Goal: Task Accomplishment & Management: Manage account settings

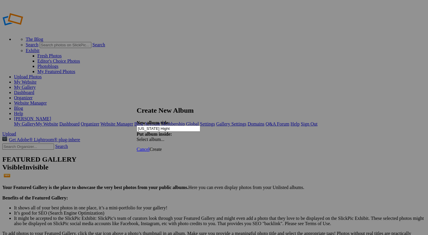
type input "[US_STATE] Hight"
click at [162, 147] on span "Create" at bounding box center [155, 149] width 12 height 5
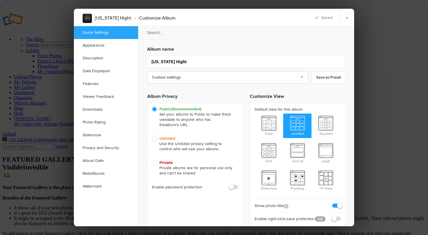
click at [299, 78] on link "Custom settings" at bounding box center [227, 77] width 161 height 12
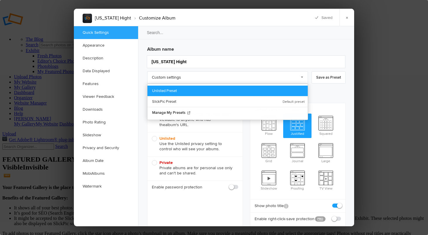
click at [226, 94] on link "Unlisted Preset" at bounding box center [227, 91] width 160 height 11
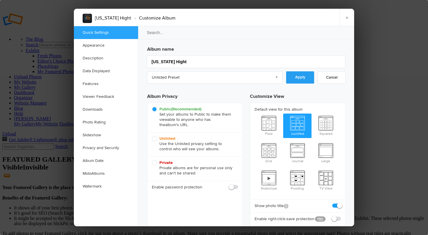
click at [299, 79] on link "Apply" at bounding box center [300, 77] width 28 height 12
radio input "false"
radio input "true"
checkbox input "false"
checkbox input "true"
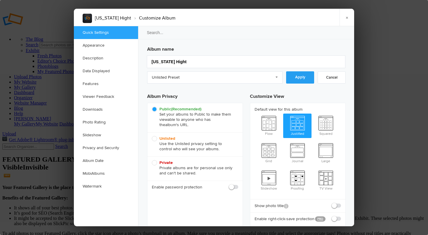
checkbox input "false"
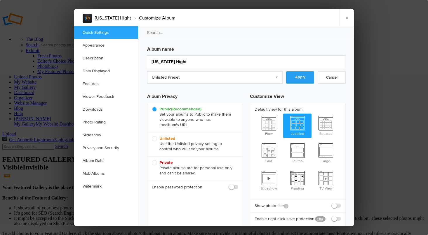
checkbox input "false"
checkbox input "true"
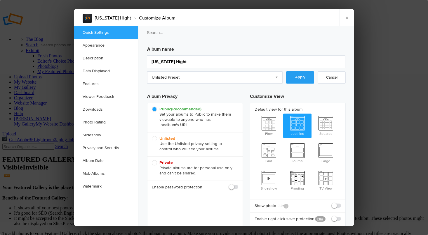
checkbox input "true"
radio input "false"
radio input "true"
click at [343, 18] on link "×" at bounding box center [346, 18] width 15 height 18
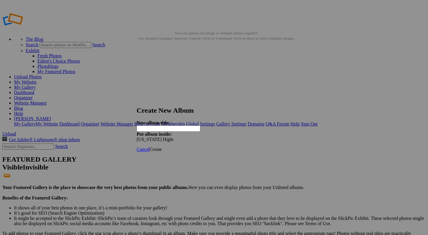
type input "M"
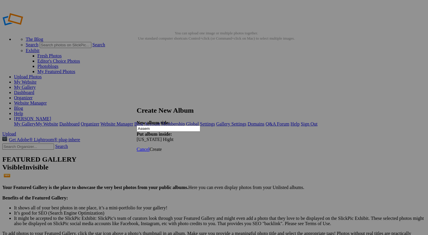
type input "Assemb"
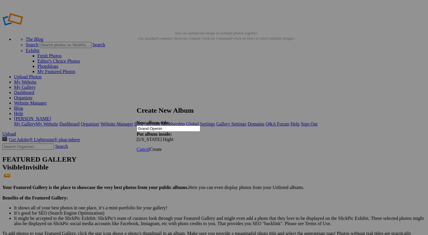
type input "Grand Opening"
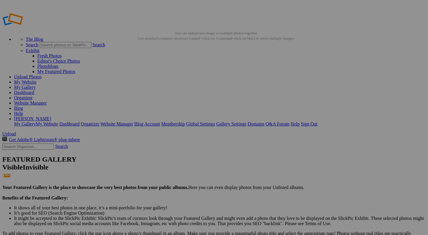
type input "[US_STATE] High"
